Goal: Task Accomplishment & Management: Complete application form

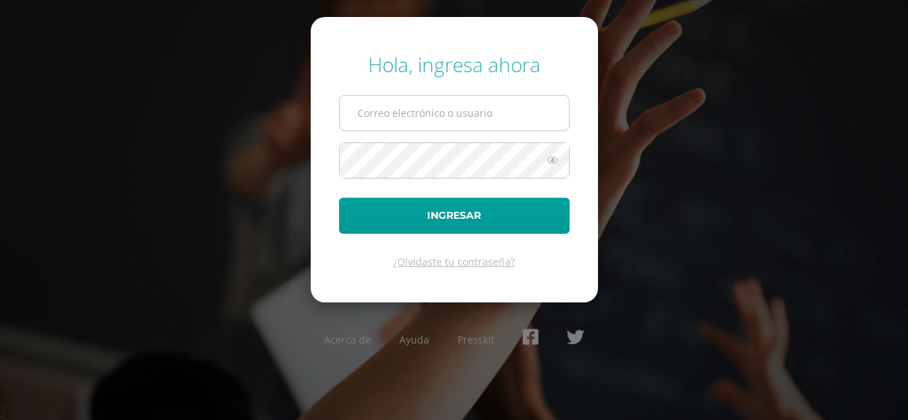
click at [403, 126] on input "text" at bounding box center [454, 113] width 229 height 35
click at [398, 113] on input "text" at bounding box center [454, 113] width 229 height 35
type input "COS02025106@osoriosandoval.edu.gt"
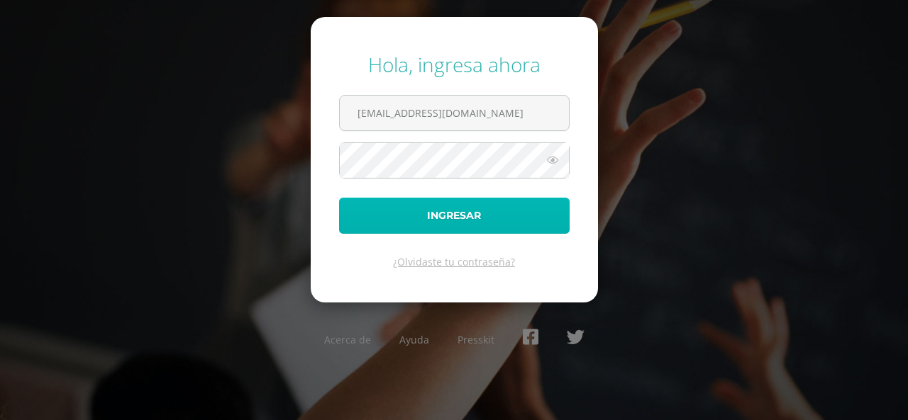
click at [440, 208] on button "Ingresar" at bounding box center [454, 216] width 230 height 36
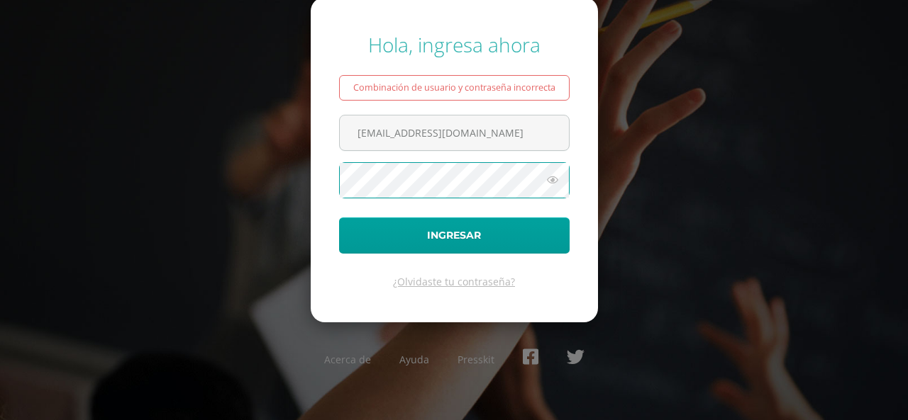
click at [339, 218] on button "Ingresar" at bounding box center [454, 236] width 230 height 36
click at [557, 184] on icon at bounding box center [552, 180] width 18 height 17
click at [339, 218] on button "Ingresar" at bounding box center [454, 236] width 230 height 36
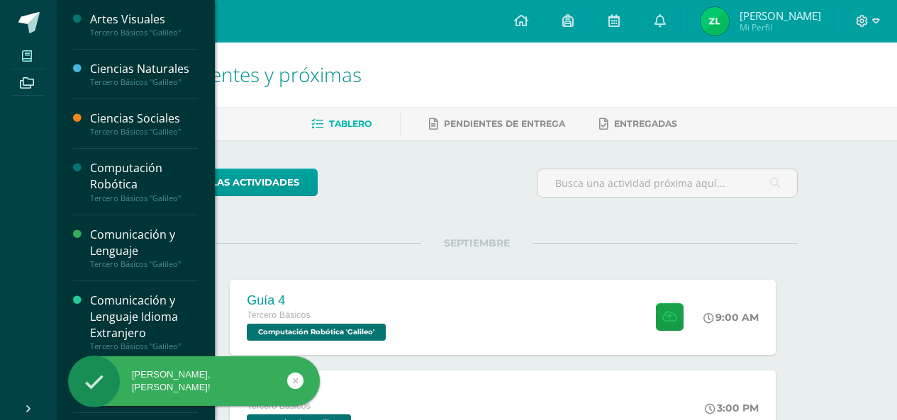
click at [38, 47] on span at bounding box center [27, 55] width 32 height 19
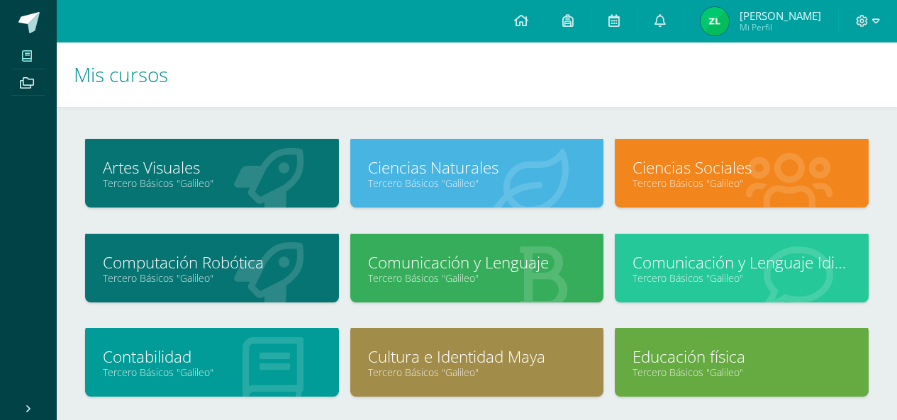
click at [261, 274] on link "Tercero Básicos "Galileo"" at bounding box center [212, 278] width 218 height 13
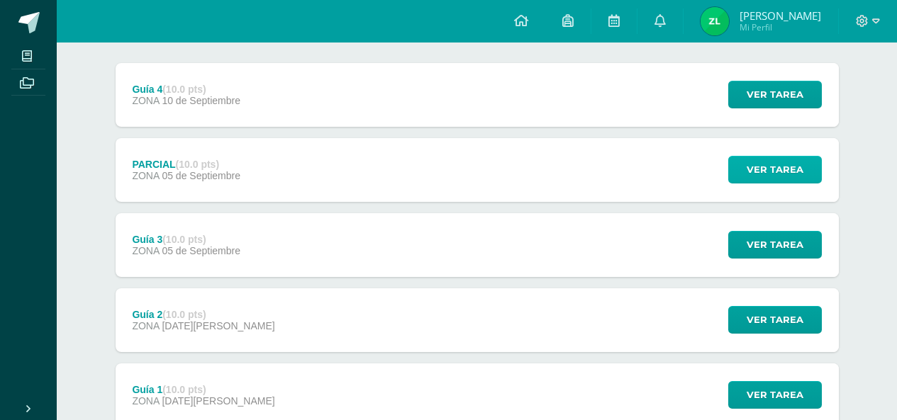
scroll to position [142, 0]
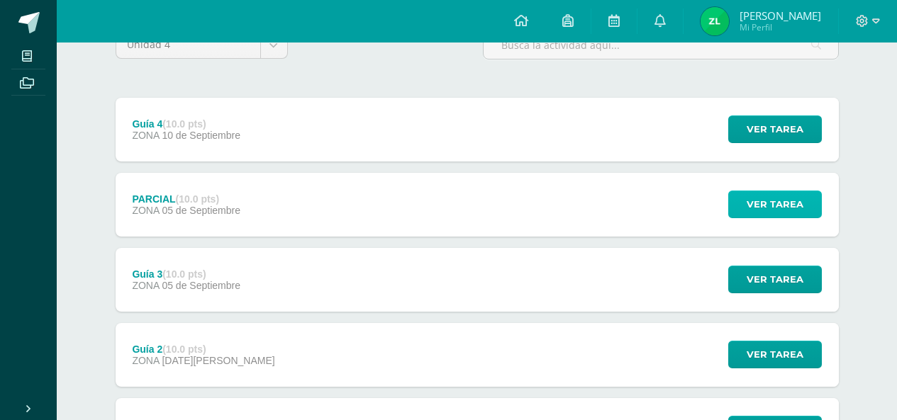
click at [769, 217] on span "Ver tarea" at bounding box center [775, 204] width 57 height 26
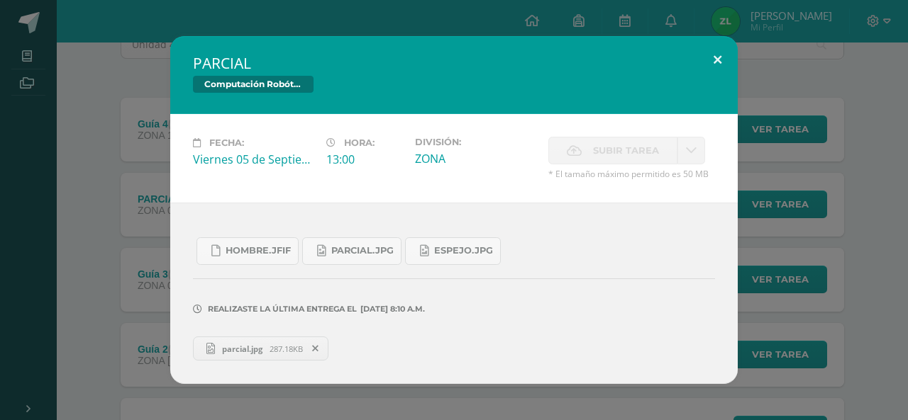
click at [715, 62] on button at bounding box center [717, 60] width 40 height 48
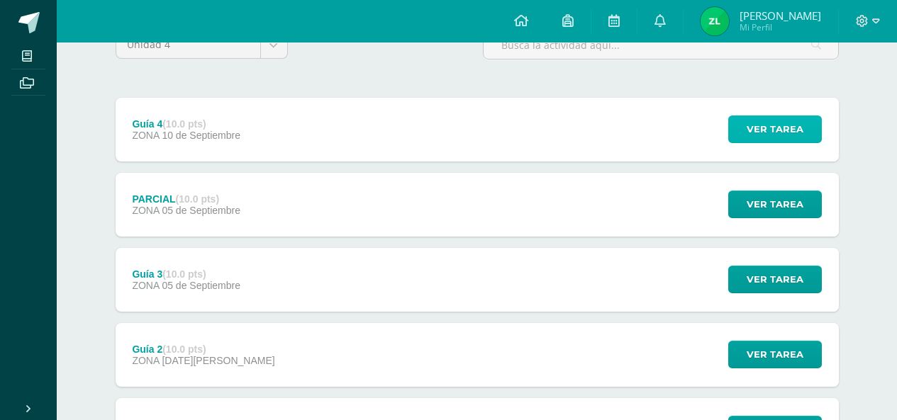
click at [796, 128] on span "Ver tarea" at bounding box center [775, 129] width 57 height 26
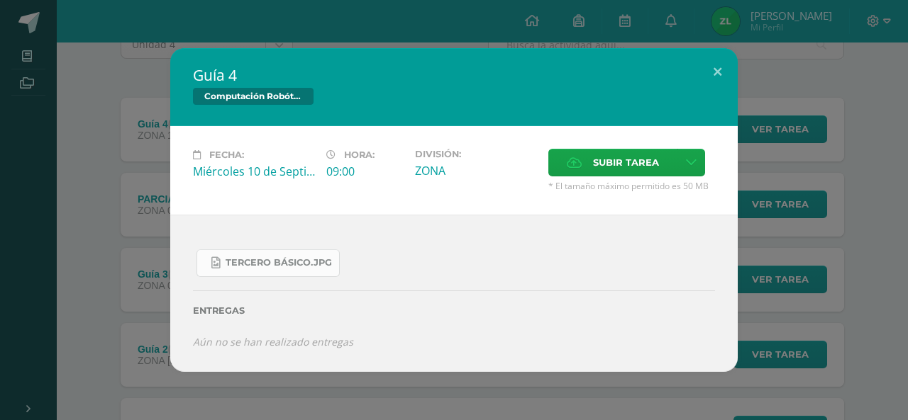
click at [270, 266] on span "Tercero Básico.jpg" at bounding box center [278, 262] width 106 height 11
click at [650, 161] on span "Subir tarea" at bounding box center [626, 163] width 66 height 26
click at [0, 0] on input "Subir tarea" at bounding box center [0, 0] width 0 height 0
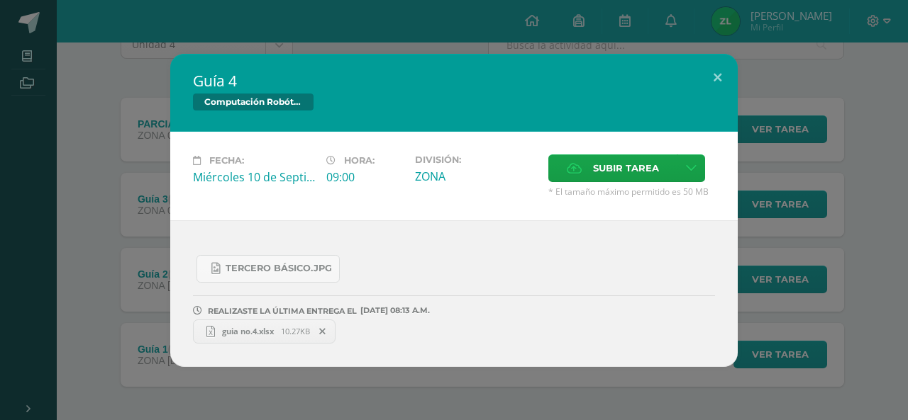
click at [840, 265] on div "Guía 4 Computación Robótica Fecha: [DATE] Hora: 09:00 División: Subir tarea" at bounding box center [454, 210] width 896 height 313
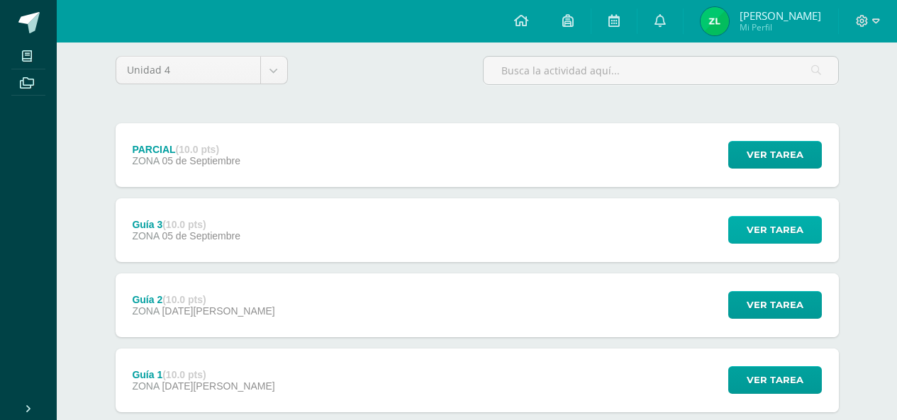
scroll to position [0, 0]
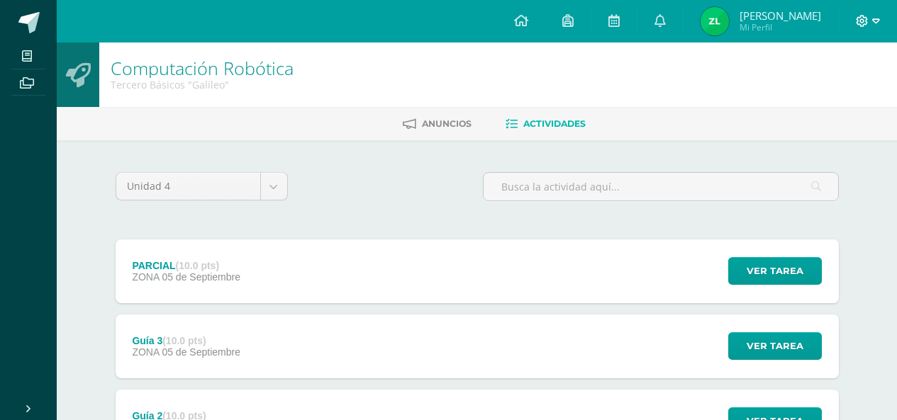
click at [859, 28] on span at bounding box center [868, 21] width 24 height 16
click at [831, 98] on span "Cerrar sesión" at bounding box center [831, 96] width 64 height 13
